Goal: Browse casually: Explore the website without a specific task or goal

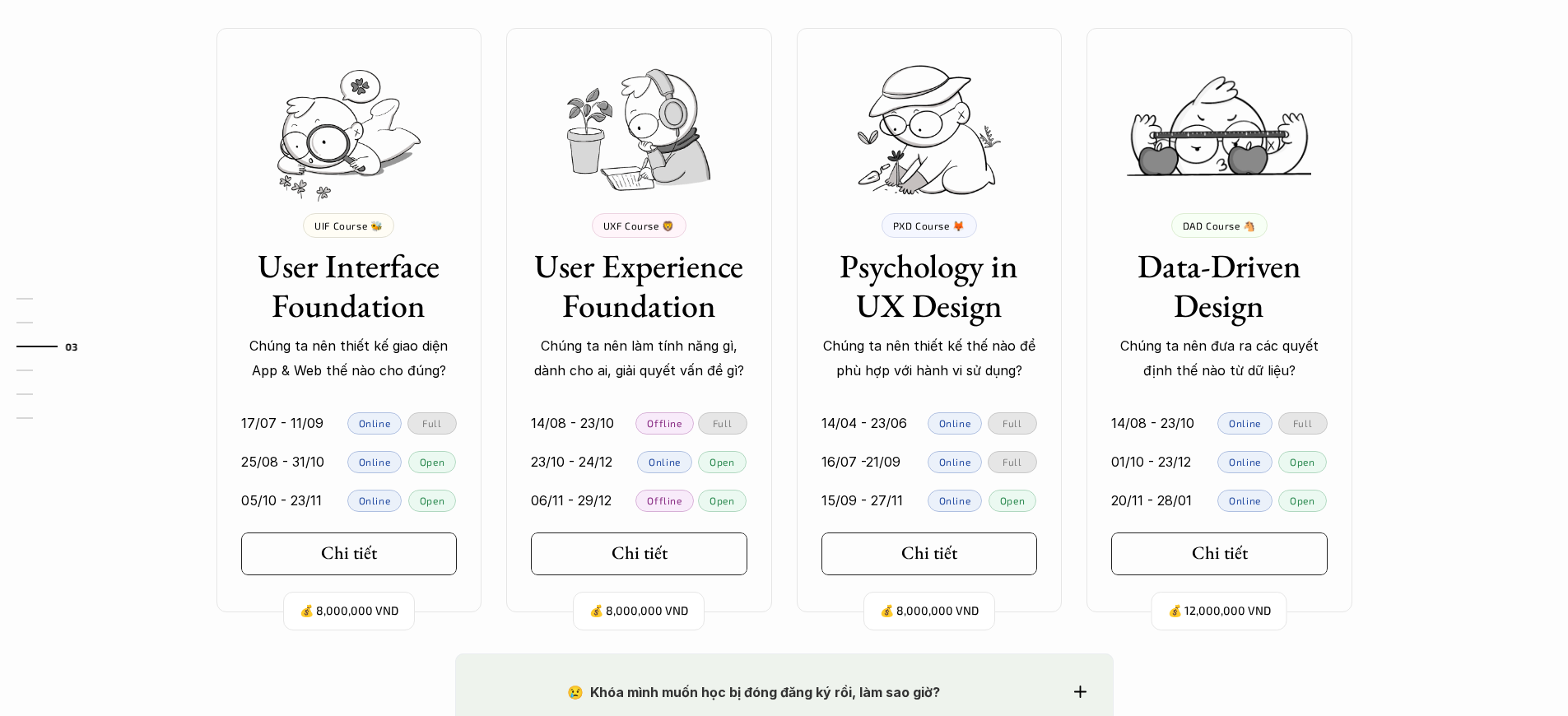
click at [348, 358] on p "Chúng ta nên thiết kế giao diện App & Web thế nào cho đúng?" at bounding box center [349, 358] width 216 height 50
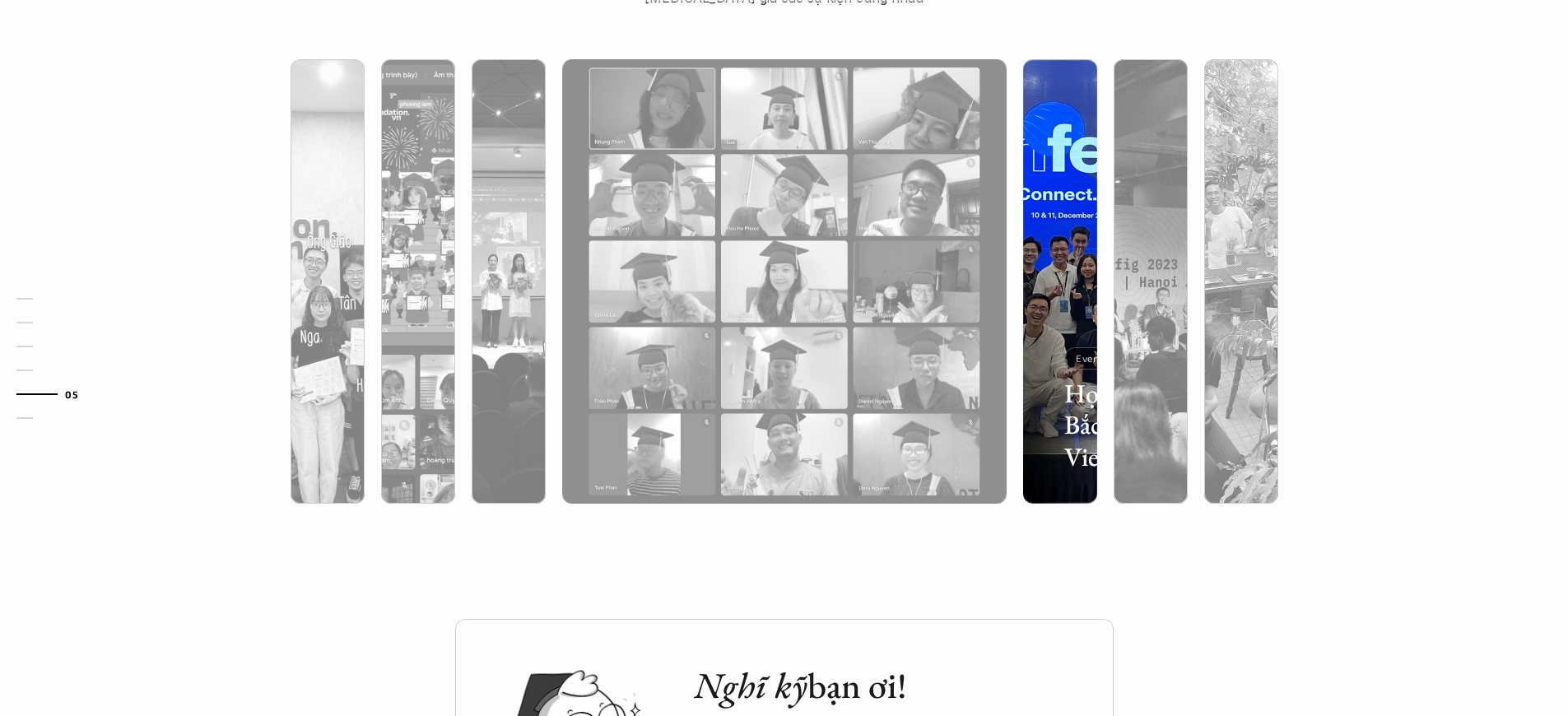
scroll to position [1509, 0]
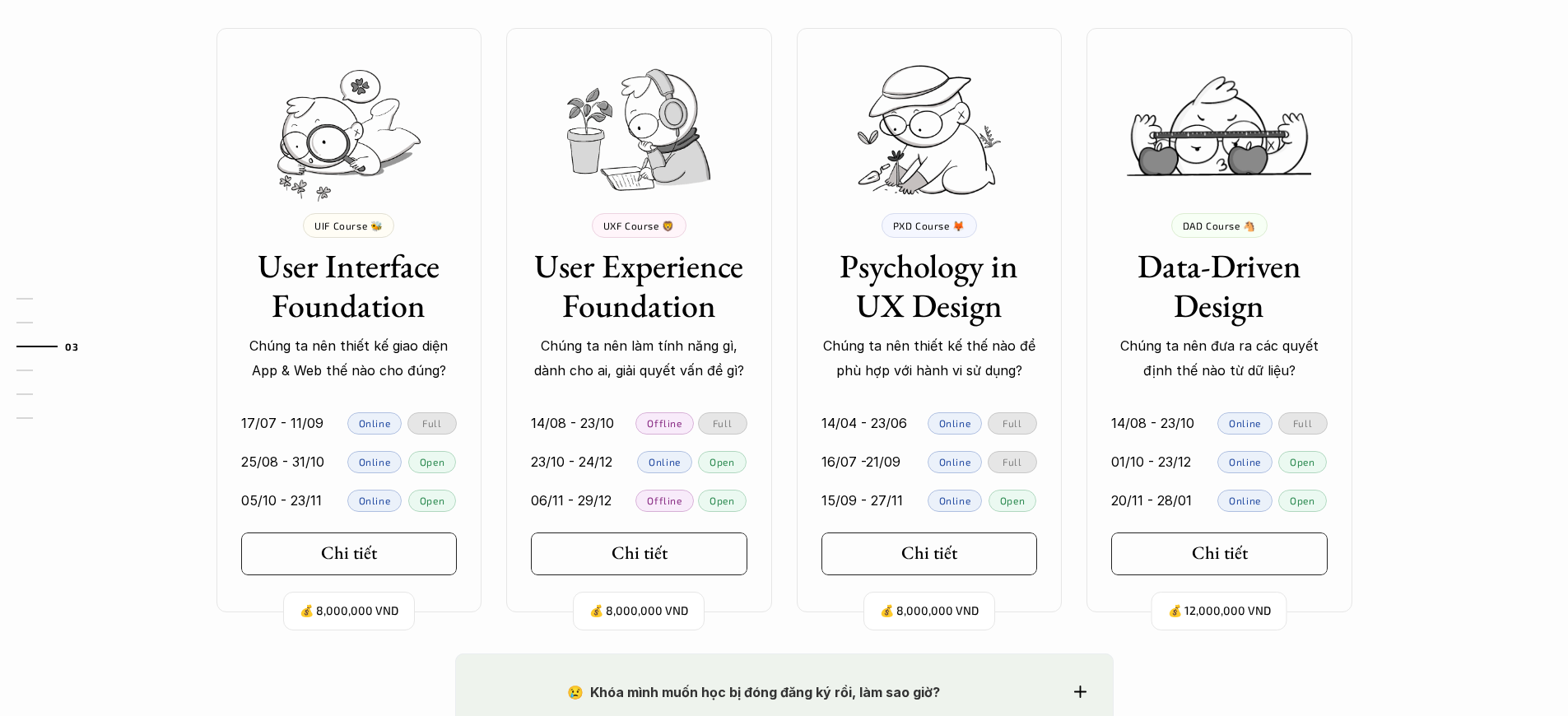
click at [348, 358] on p "Chúng ta nên thiết kế giao diện App & Web thế nào cho đúng?" at bounding box center [349, 358] width 216 height 50
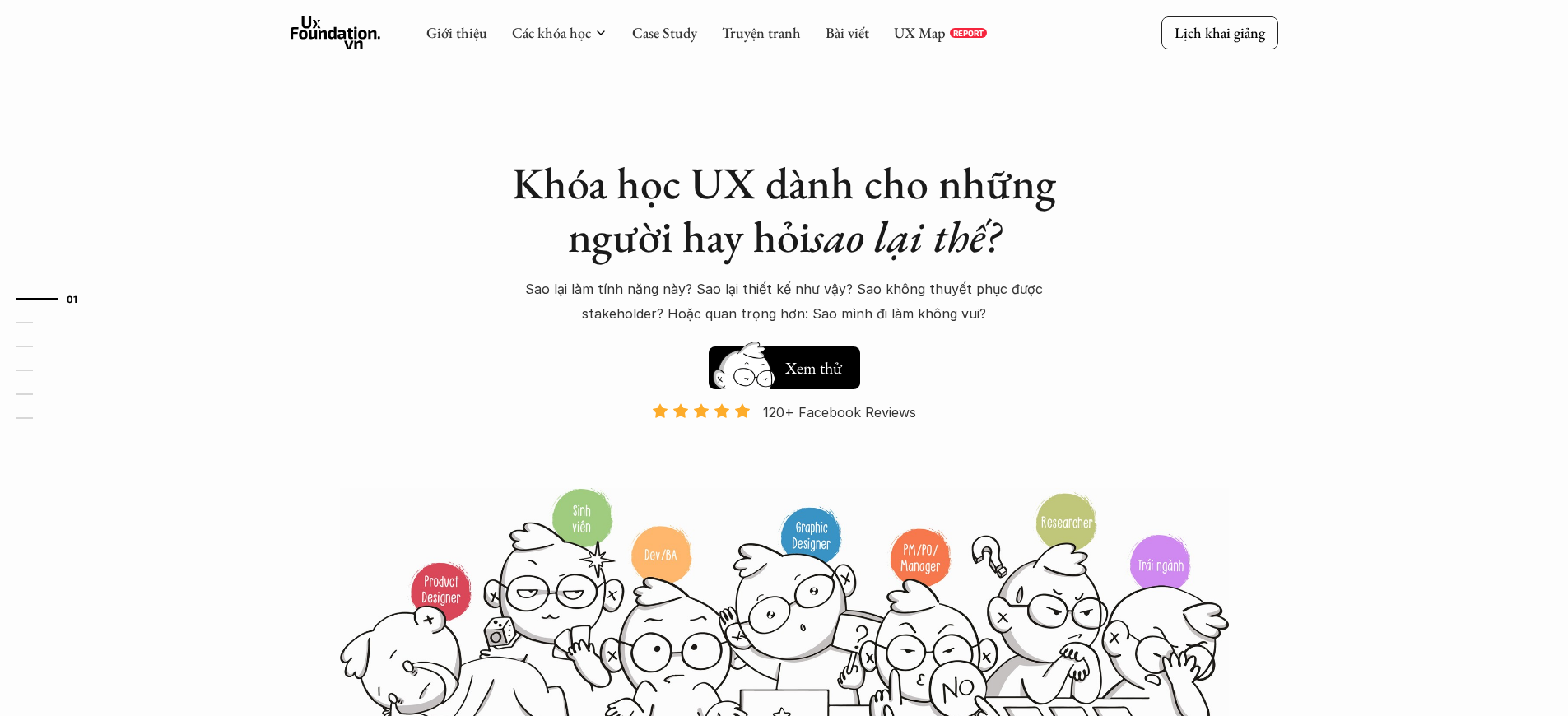
click at [839, 413] on p "120+ Facebook Reviews" at bounding box center [839, 412] width 153 height 25
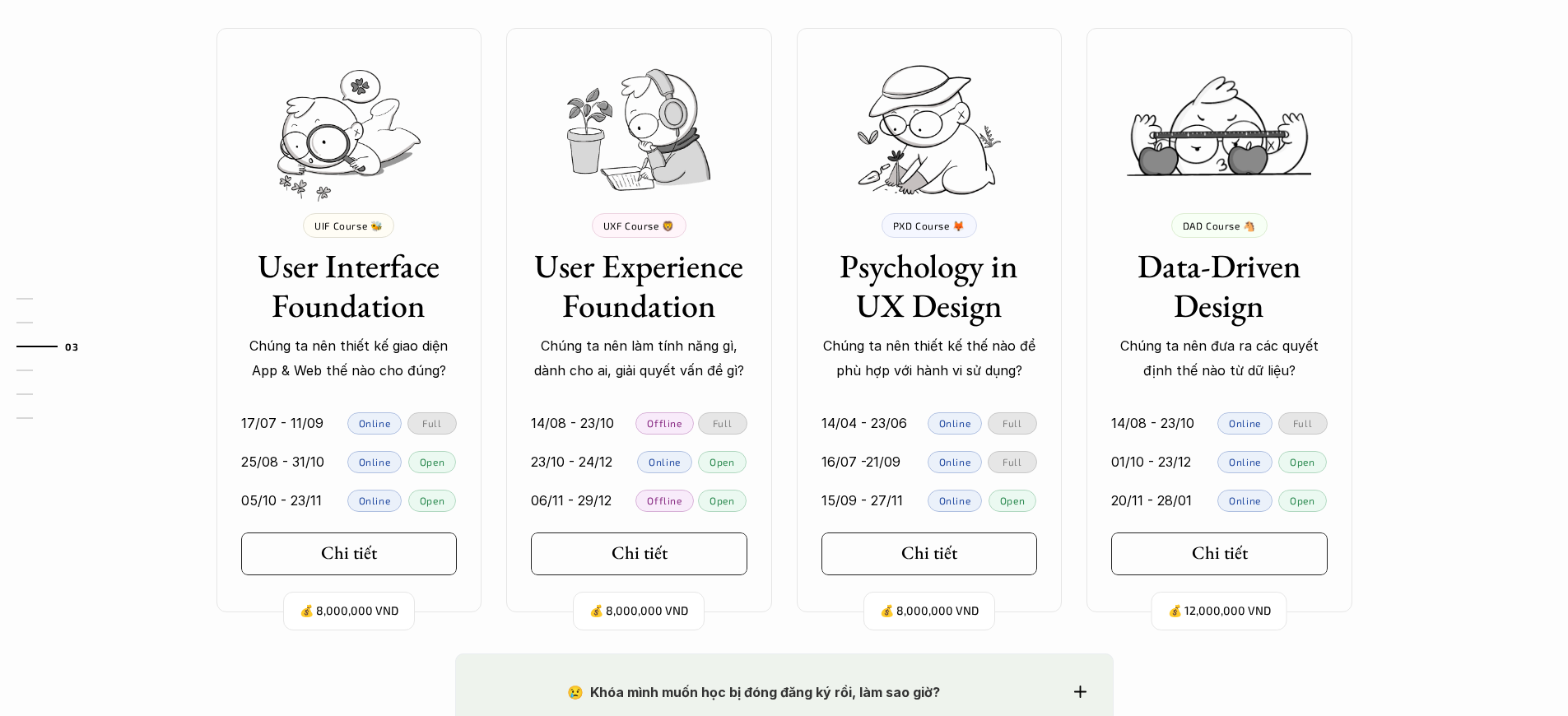
click at [348, 358] on p "Chúng ta nên thiết kế giao diện App & Web thế nào cho đúng?" at bounding box center [349, 358] width 216 height 50
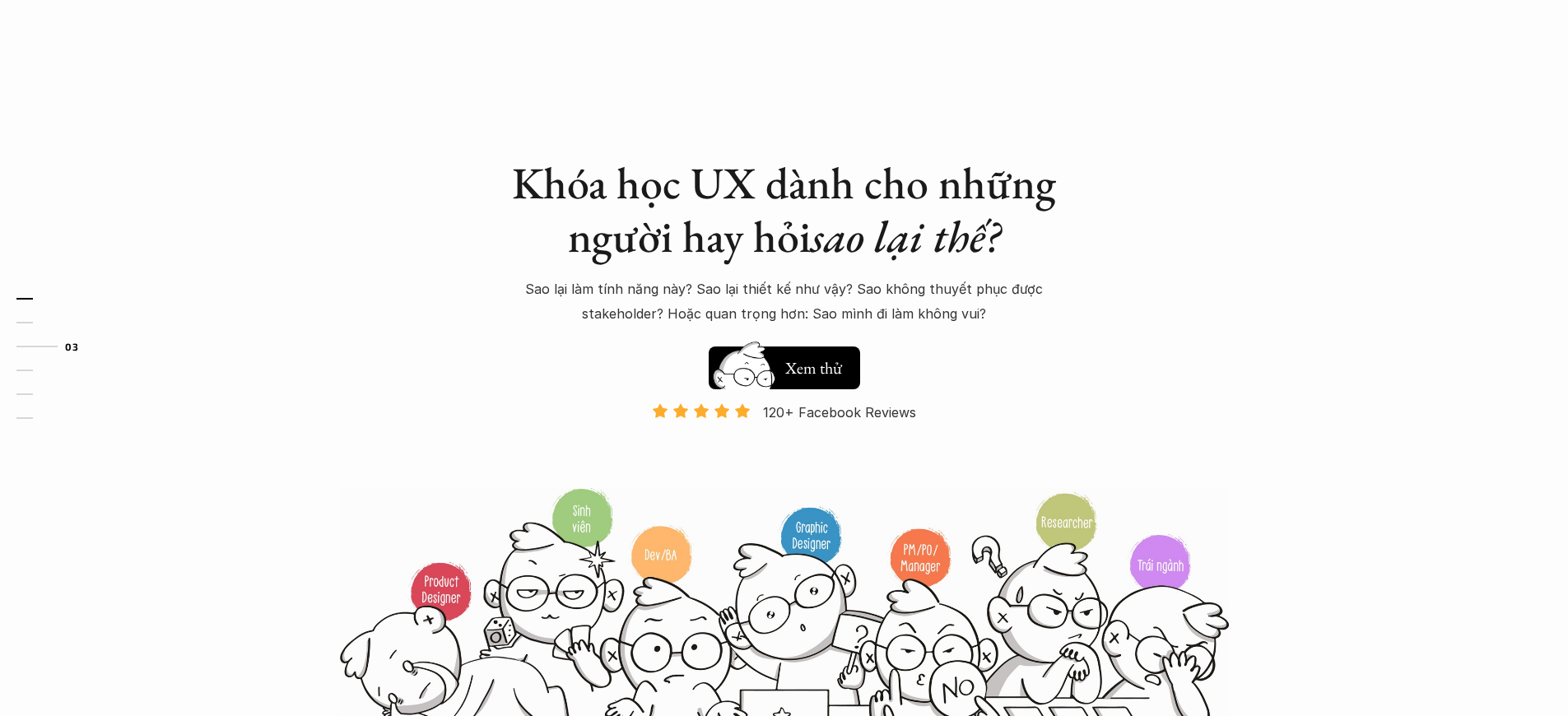
scroll to position [1509, 0]
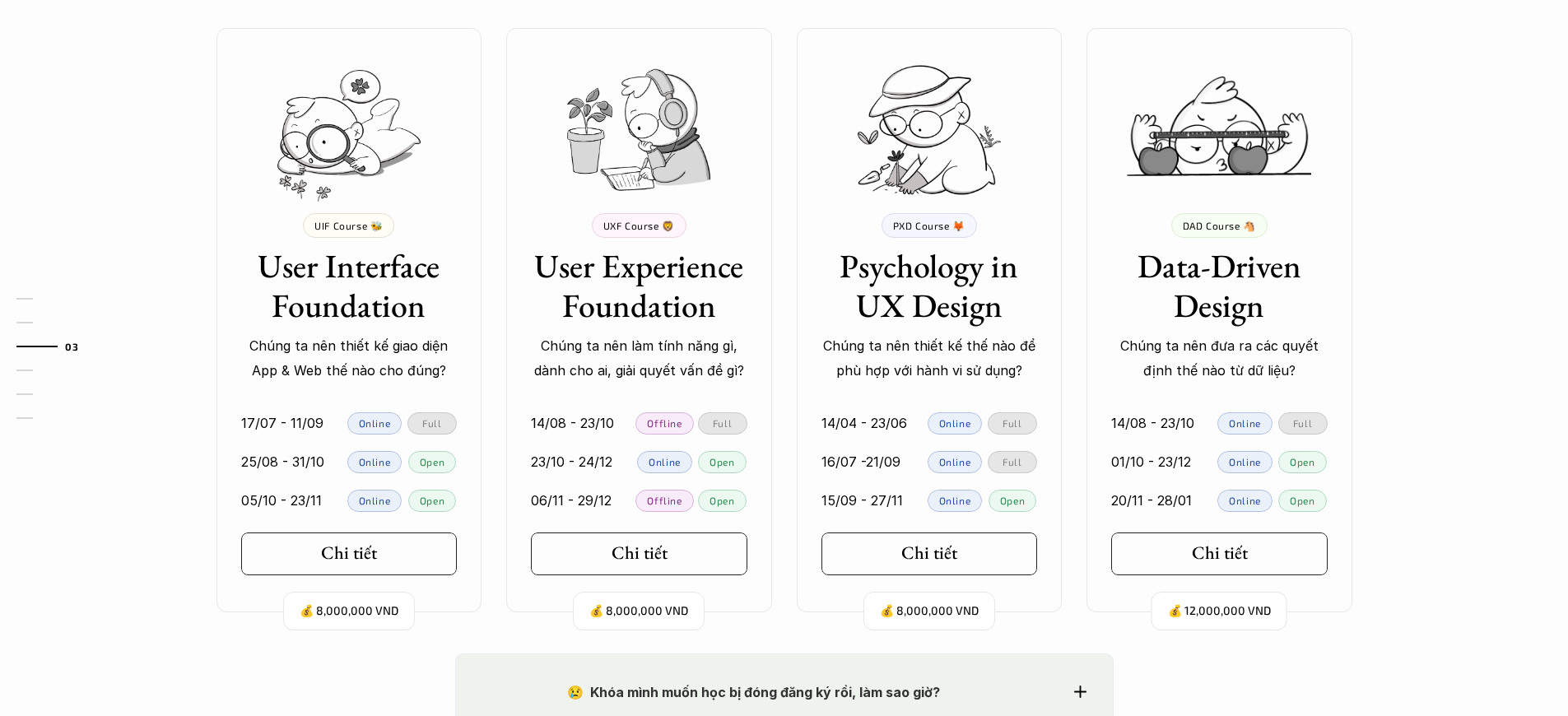
click at [348, 358] on p "Chúng ta nên thiết kế giao diện App & Web thế nào cho đúng?" at bounding box center [349, 358] width 216 height 50
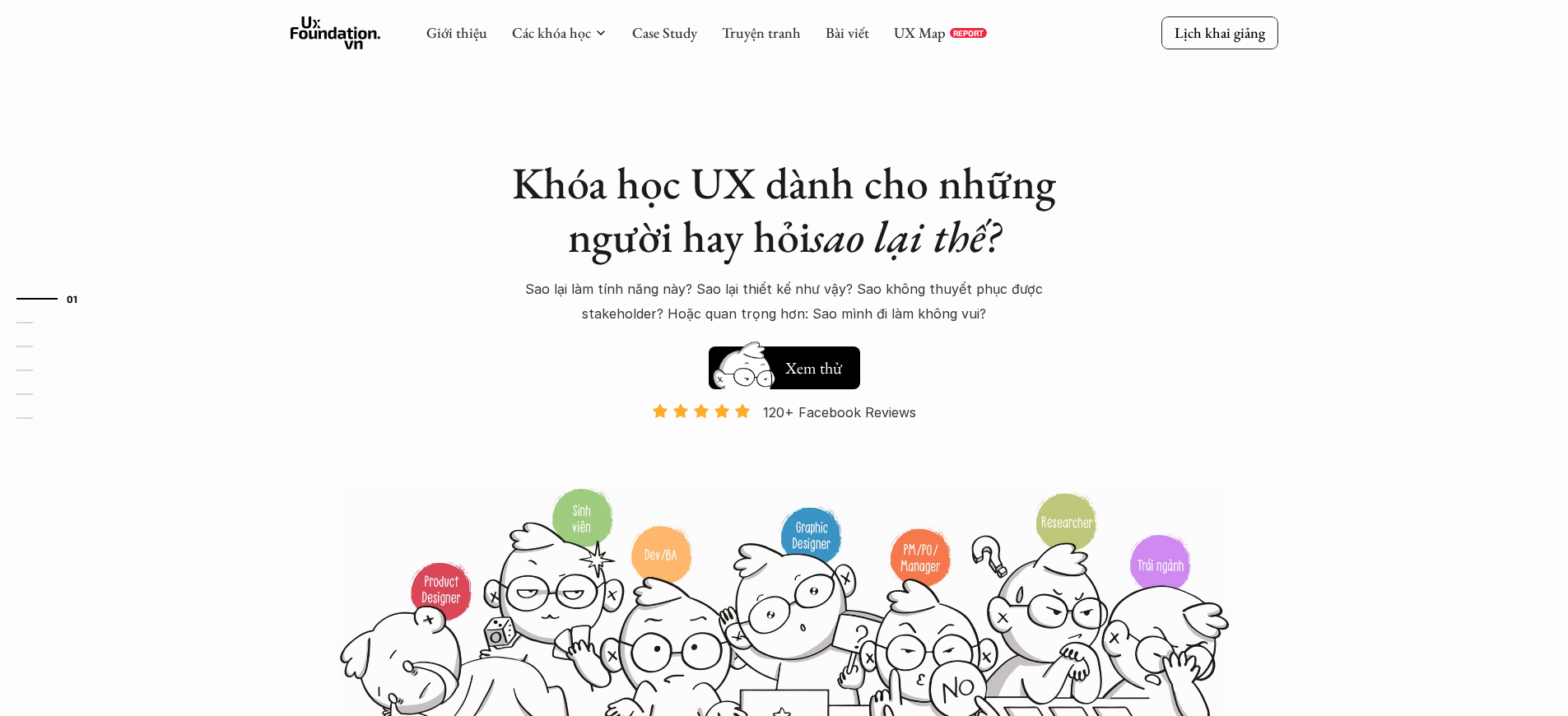
click at [839, 413] on p "120+ Facebook Reviews" at bounding box center [839, 412] width 153 height 25
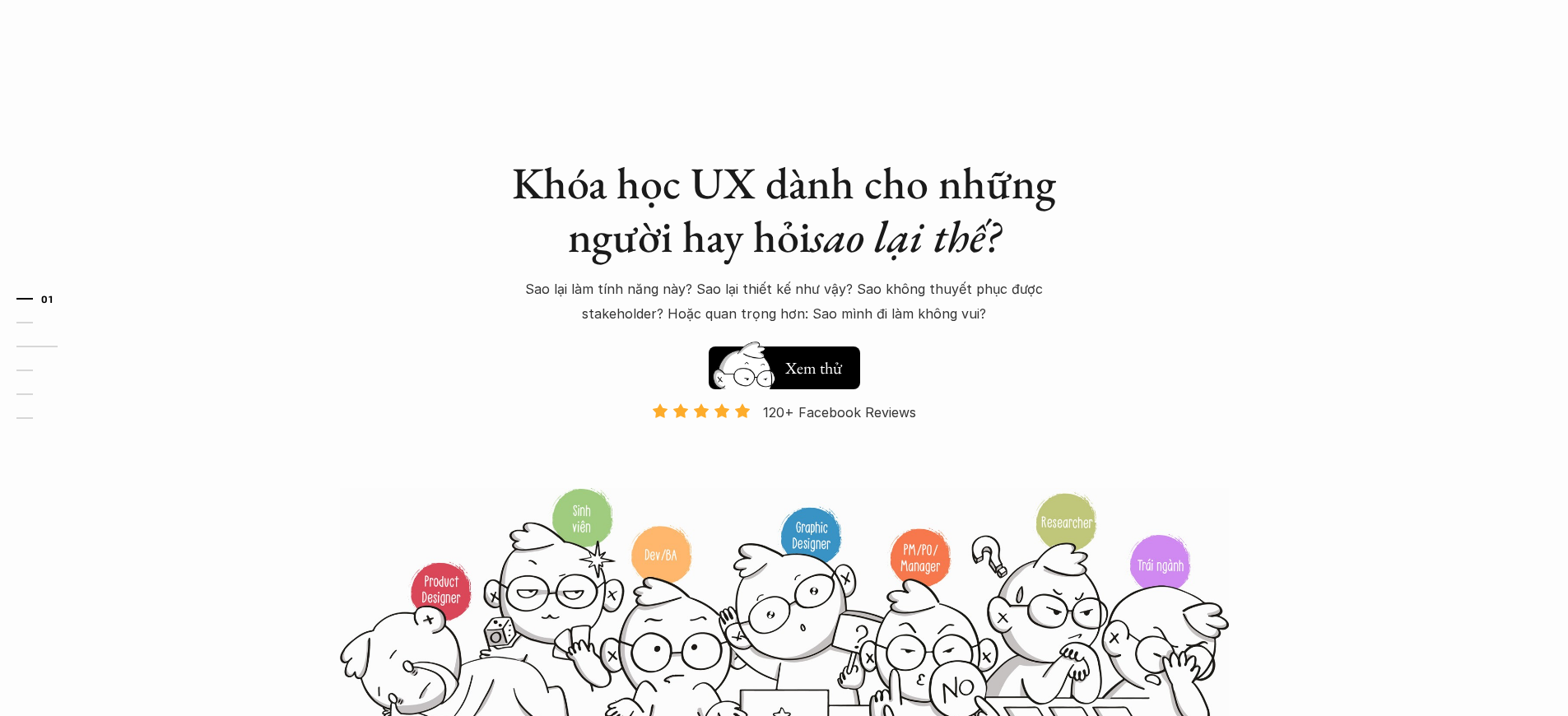
scroll to position [1509, 0]
